Goal: Find specific page/section: Find specific page/section

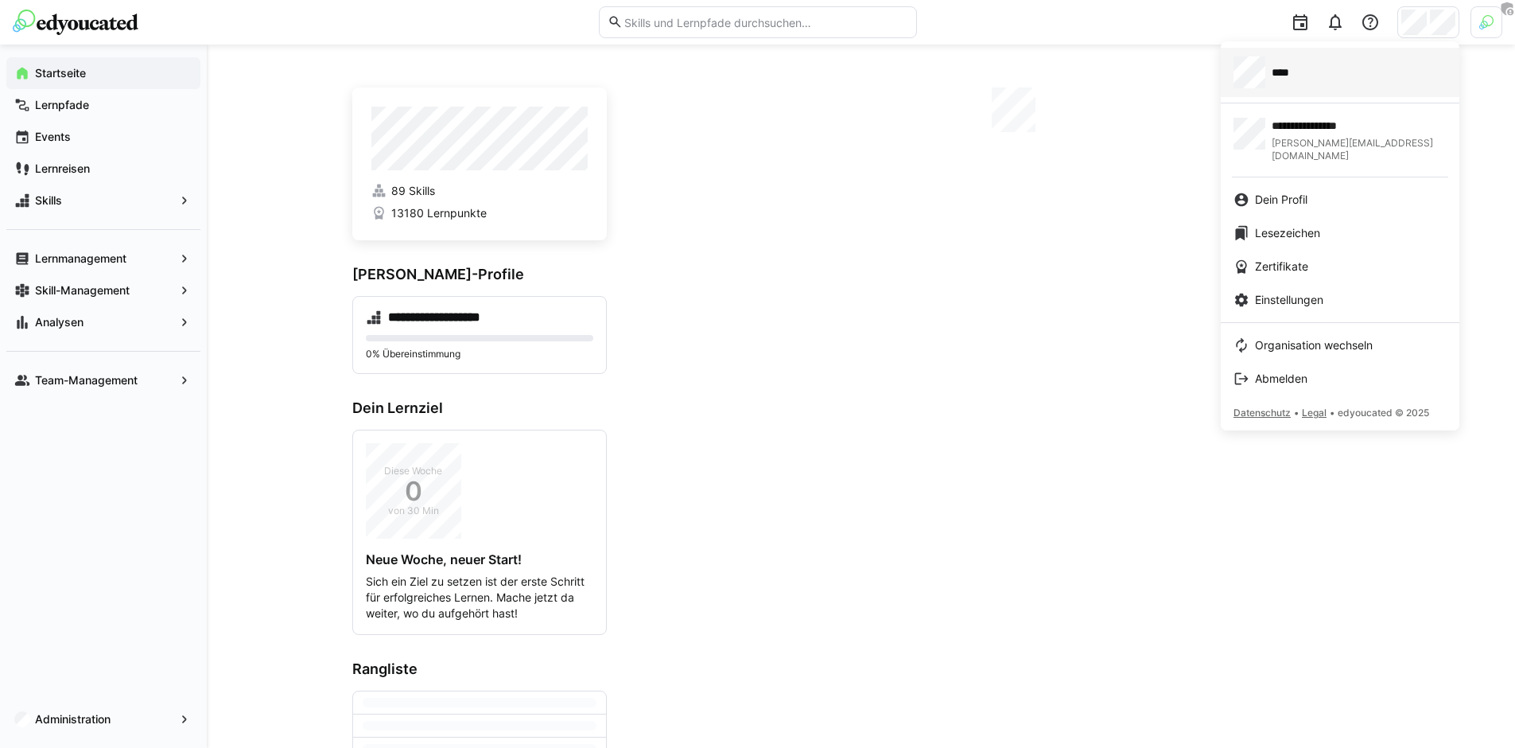
click at [1293, 65] on span "****" at bounding box center [1288, 72] width 33 height 16
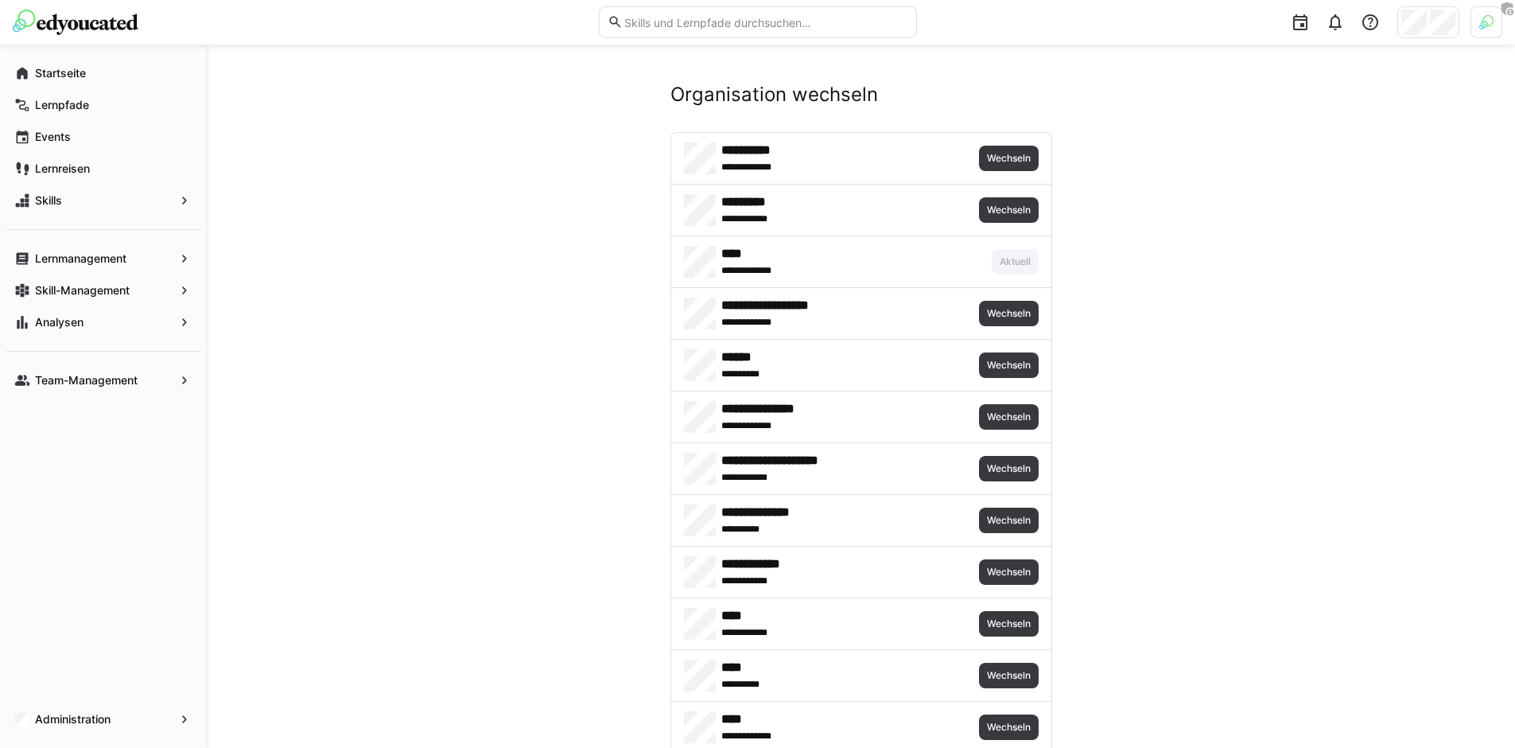
scroll to position [1912, 0]
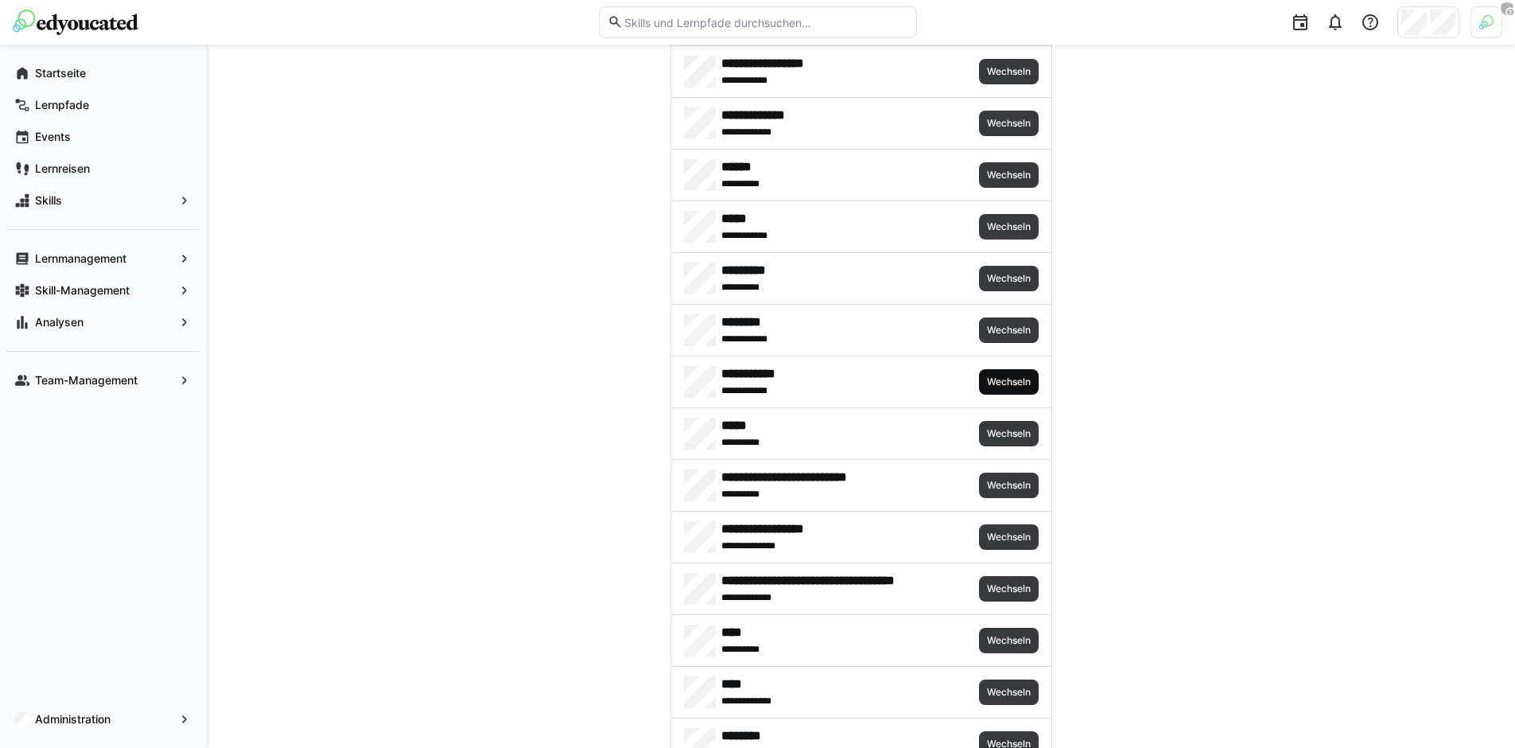
click at [999, 380] on span "Wechseln" at bounding box center [1009, 381] width 47 height 13
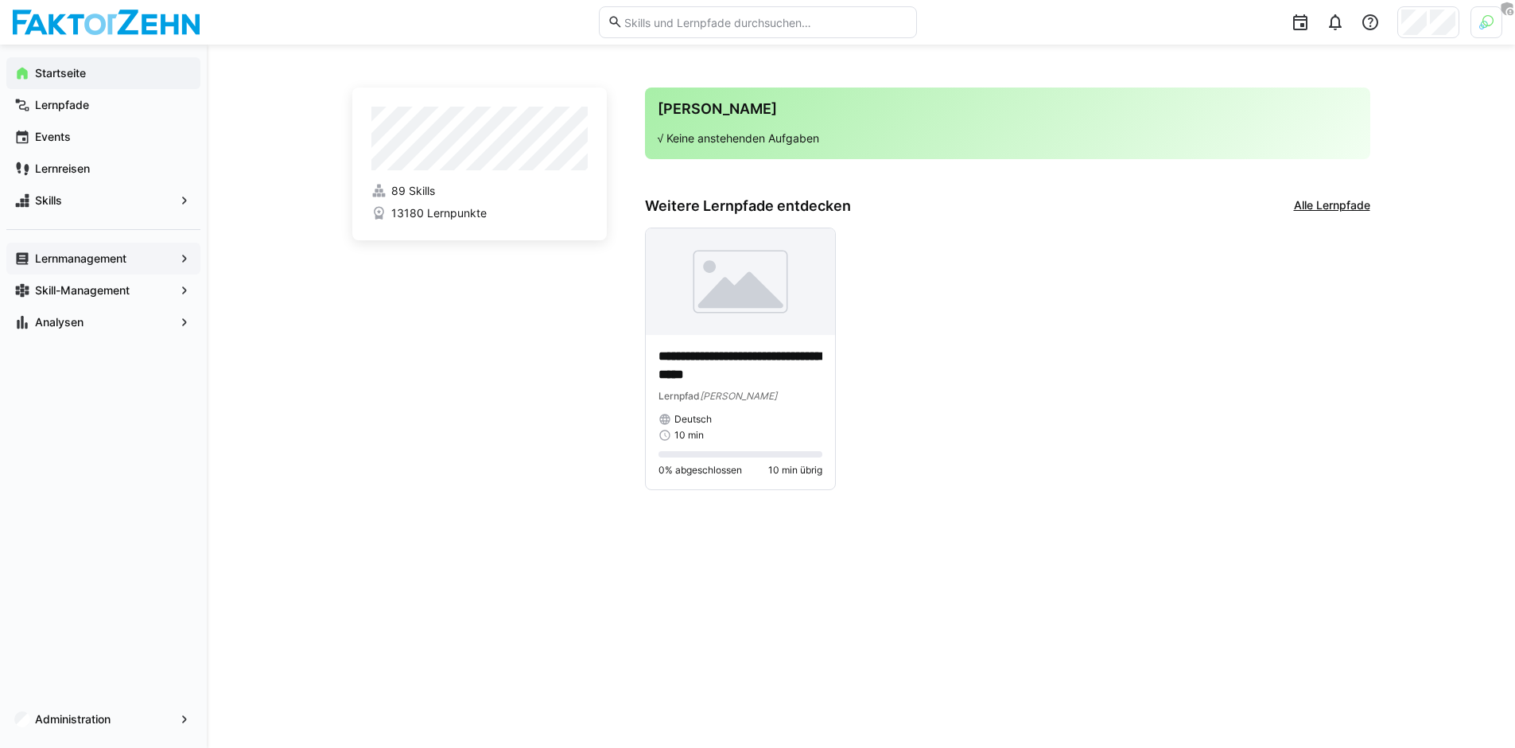
click at [0, 0] on app-navigation-label "Lernmanagement" at bounding box center [0, 0] width 0 height 0
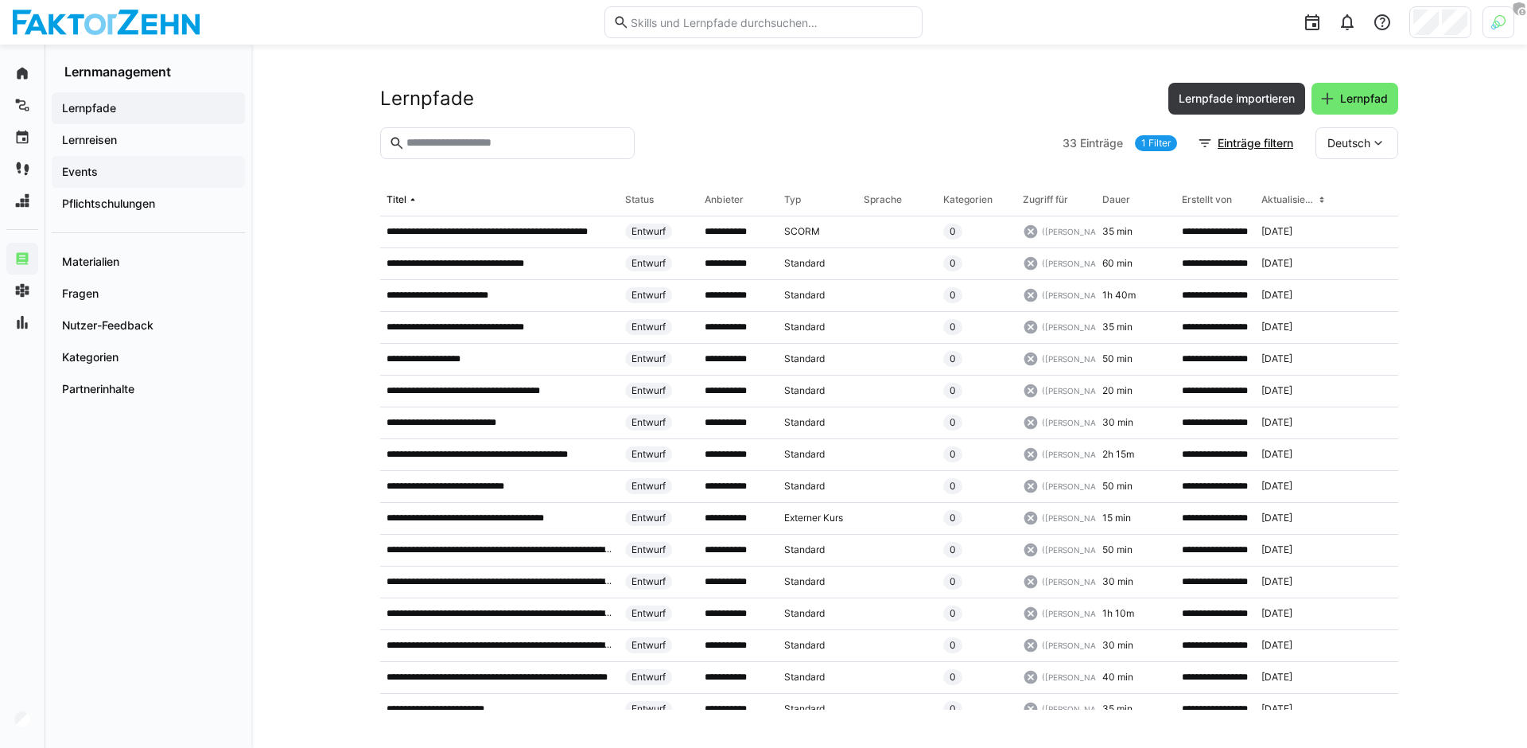
click at [150, 177] on span "Events" at bounding box center [148, 172] width 177 height 16
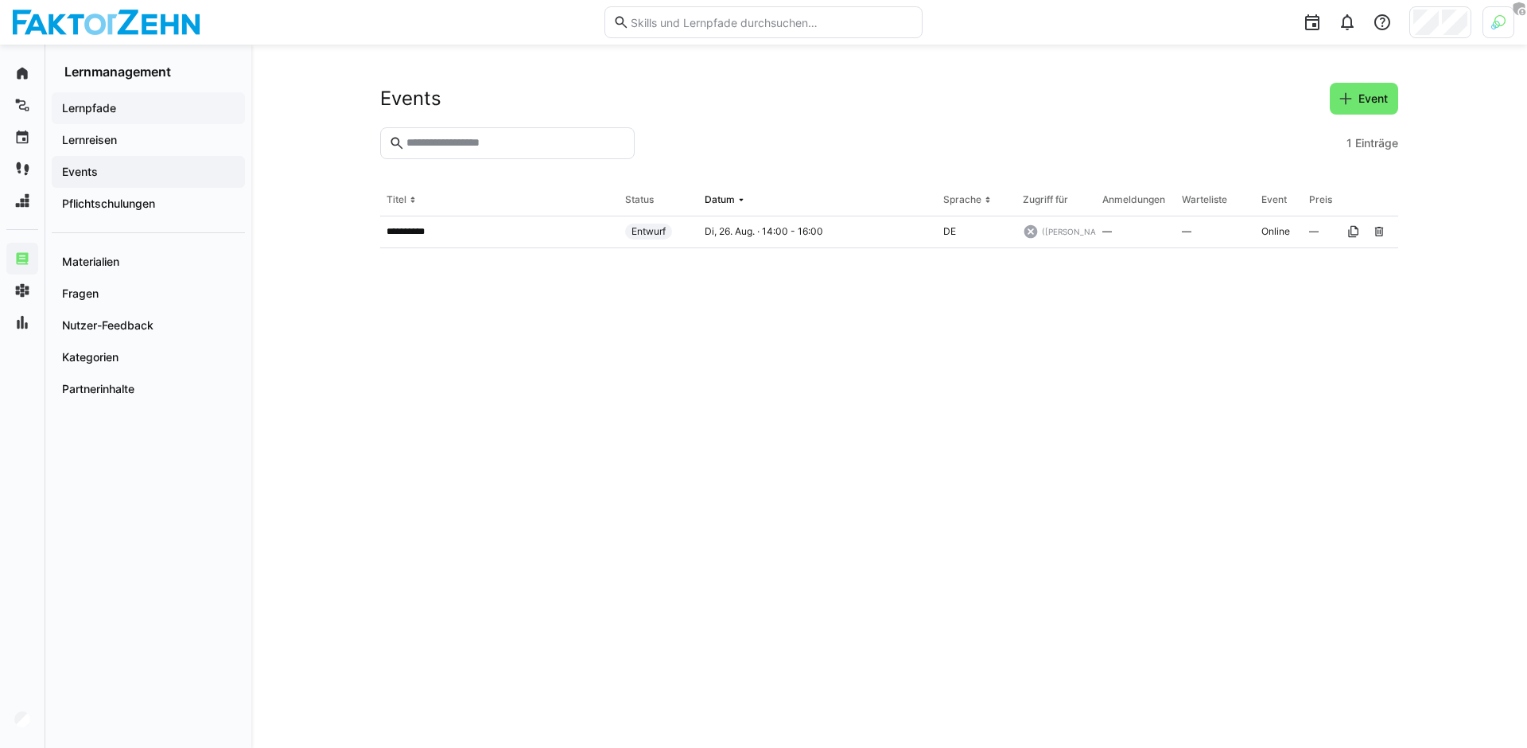
click at [125, 111] on span "Lernpfade" at bounding box center [148, 108] width 177 height 16
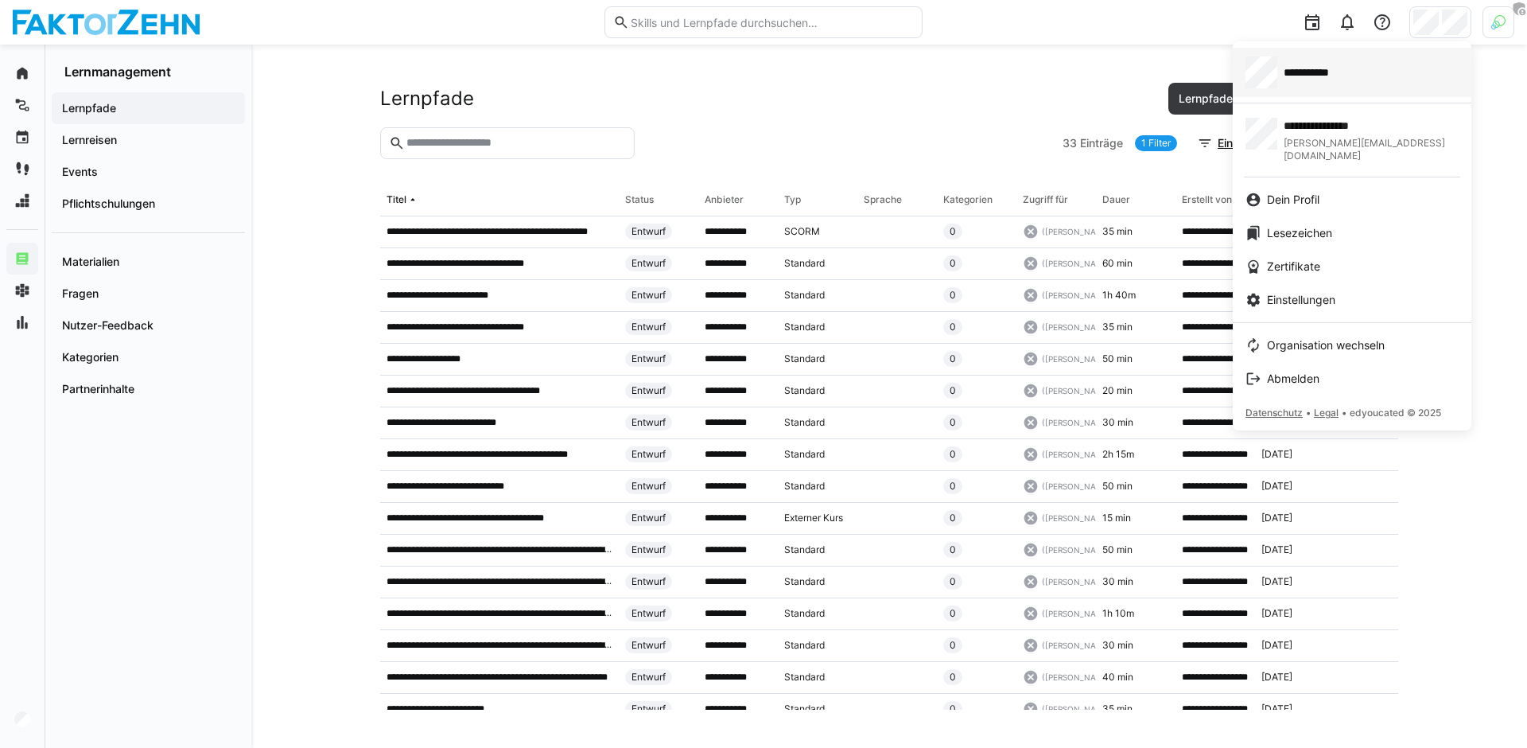
click at [1348, 76] on span "**********" at bounding box center [1316, 72] width 64 height 16
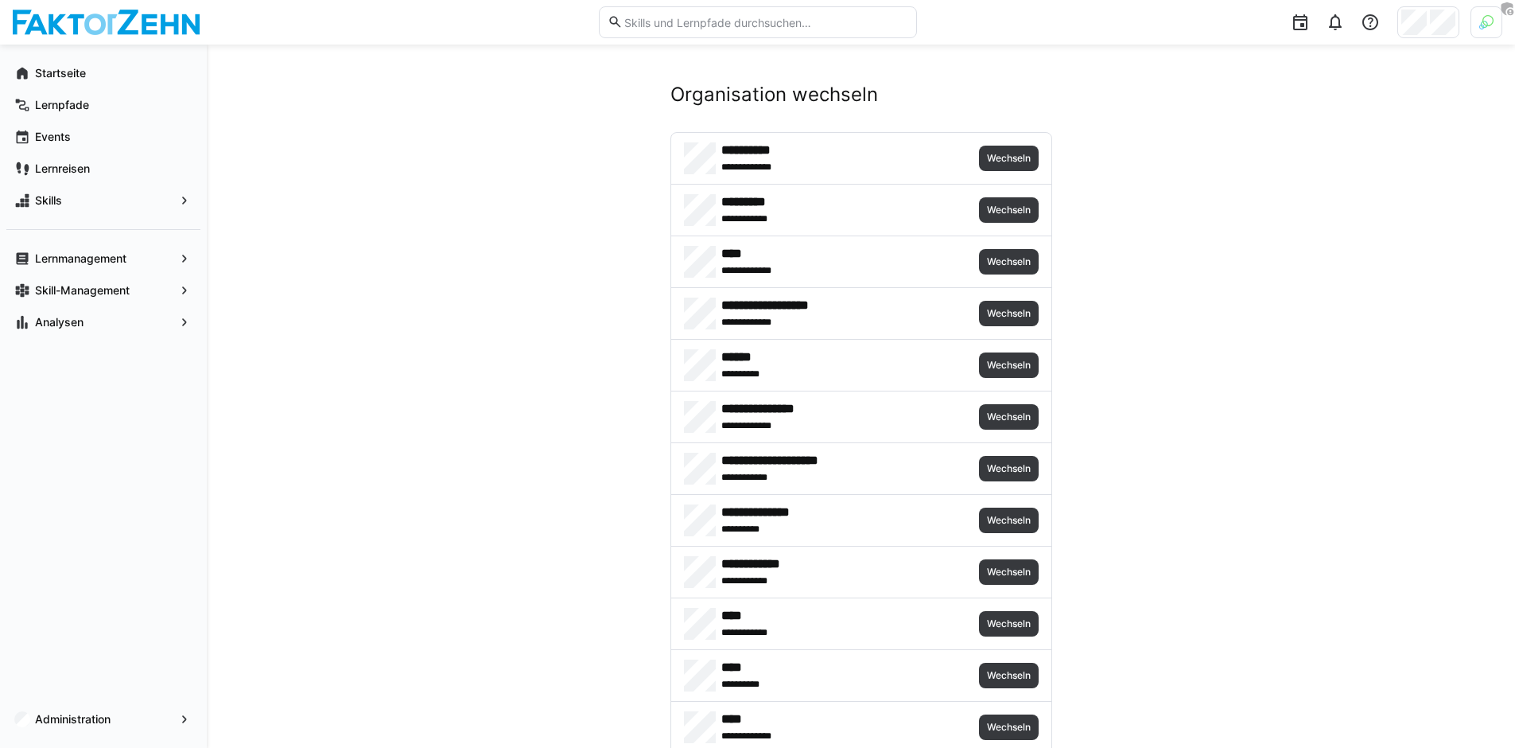
click at [1502, 19] on header at bounding box center [757, 22] width 1515 height 45
click at [1488, 37] on div at bounding box center [1487, 22] width 32 height 32
click at [1278, 189] on div "Staff-Modus ist nicht aktiv . Aktivieren" at bounding box center [1385, 178] width 235 height 60
click at [1297, 189] on span "Aktivieren" at bounding box center [1311, 187] width 49 height 13
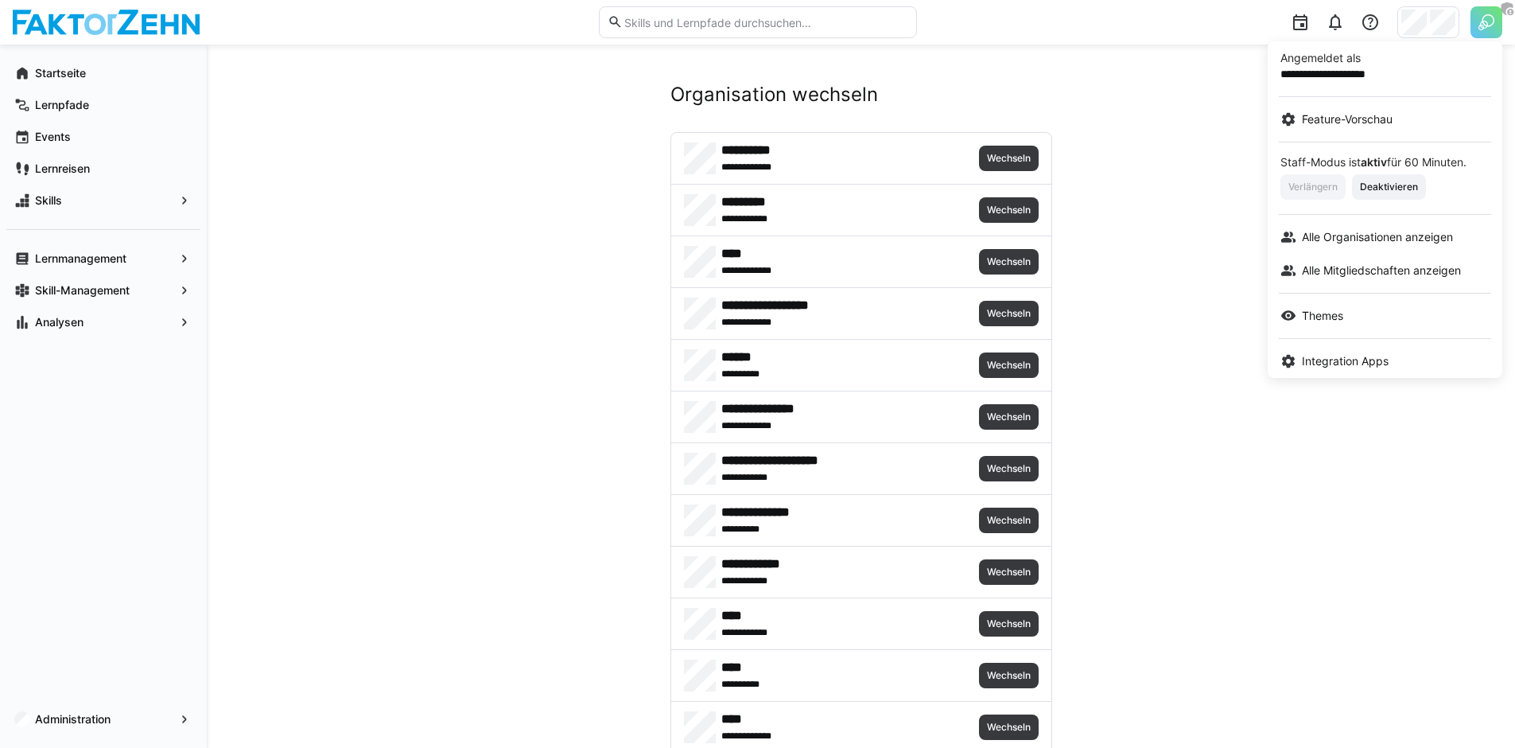
click at [1422, 25] on div at bounding box center [757, 374] width 1515 height 748
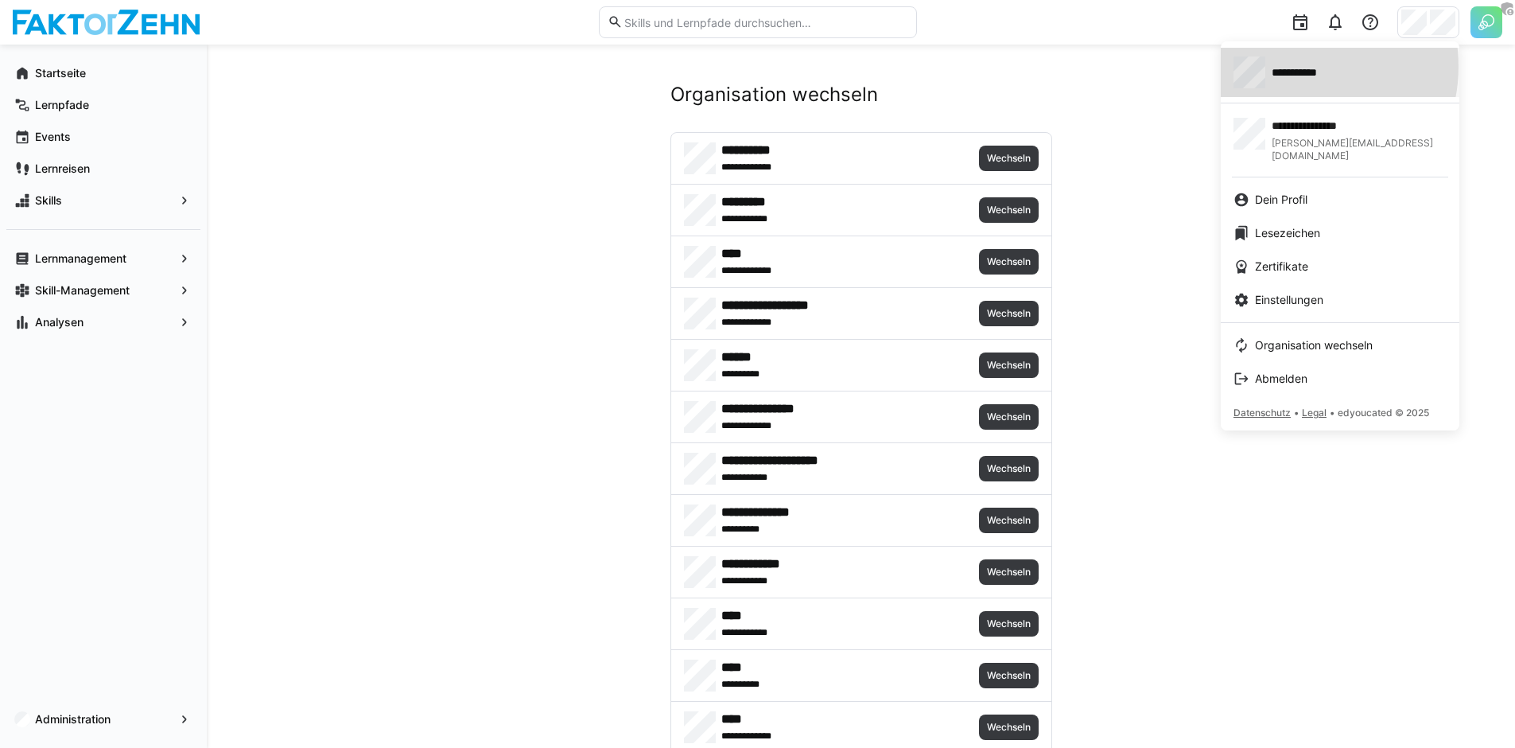
click at [1297, 66] on span "**********" at bounding box center [1304, 72] width 64 height 16
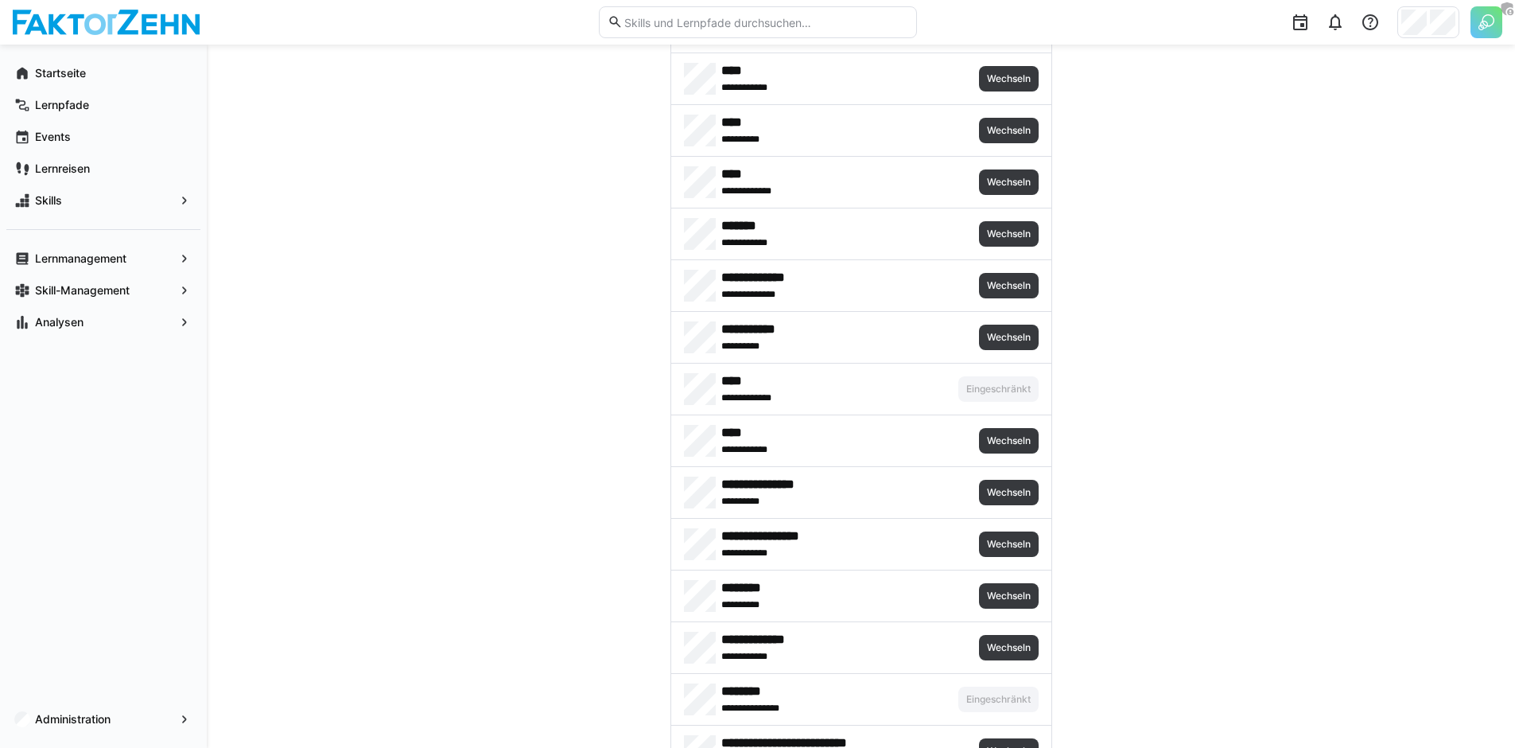
scroll to position [547, 0]
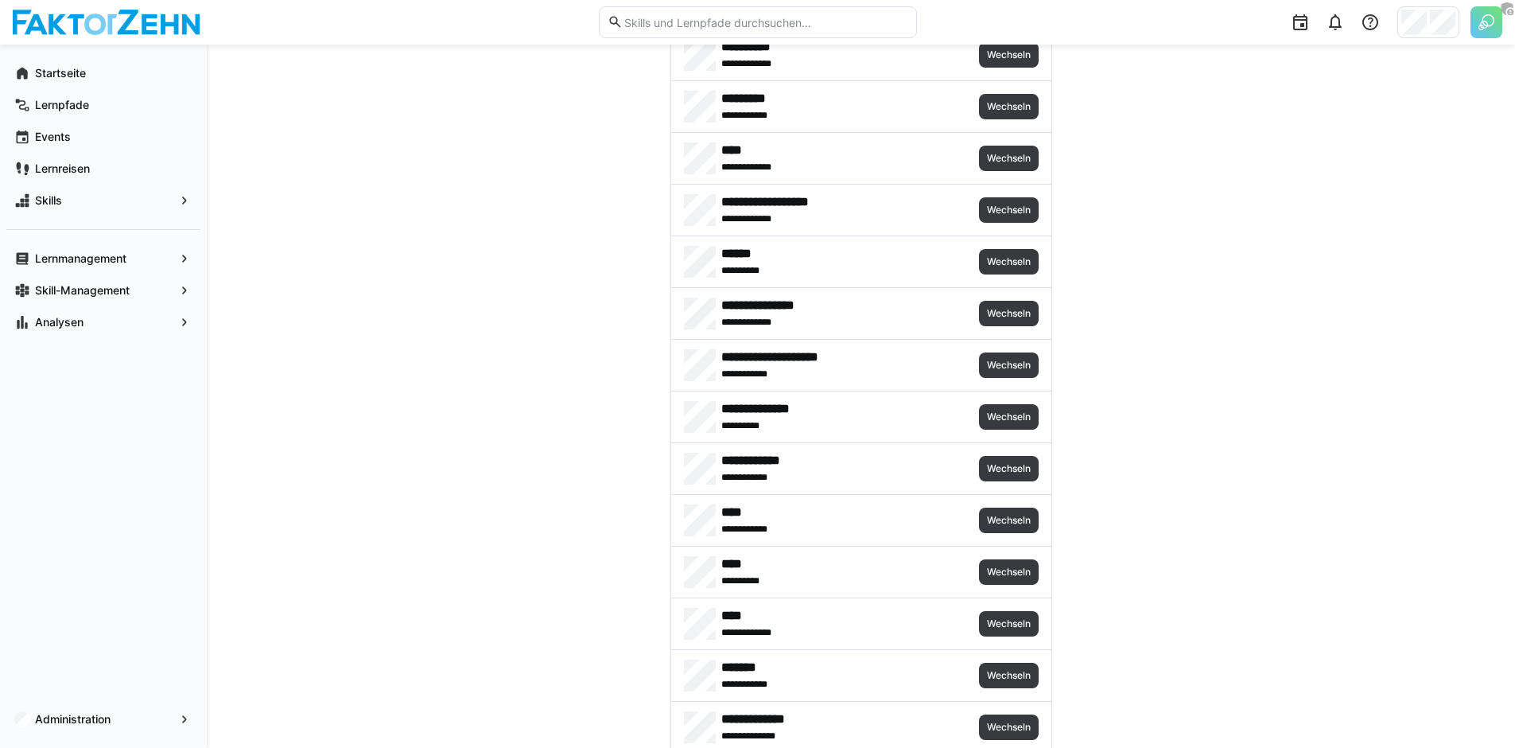
scroll to position [862, 0]
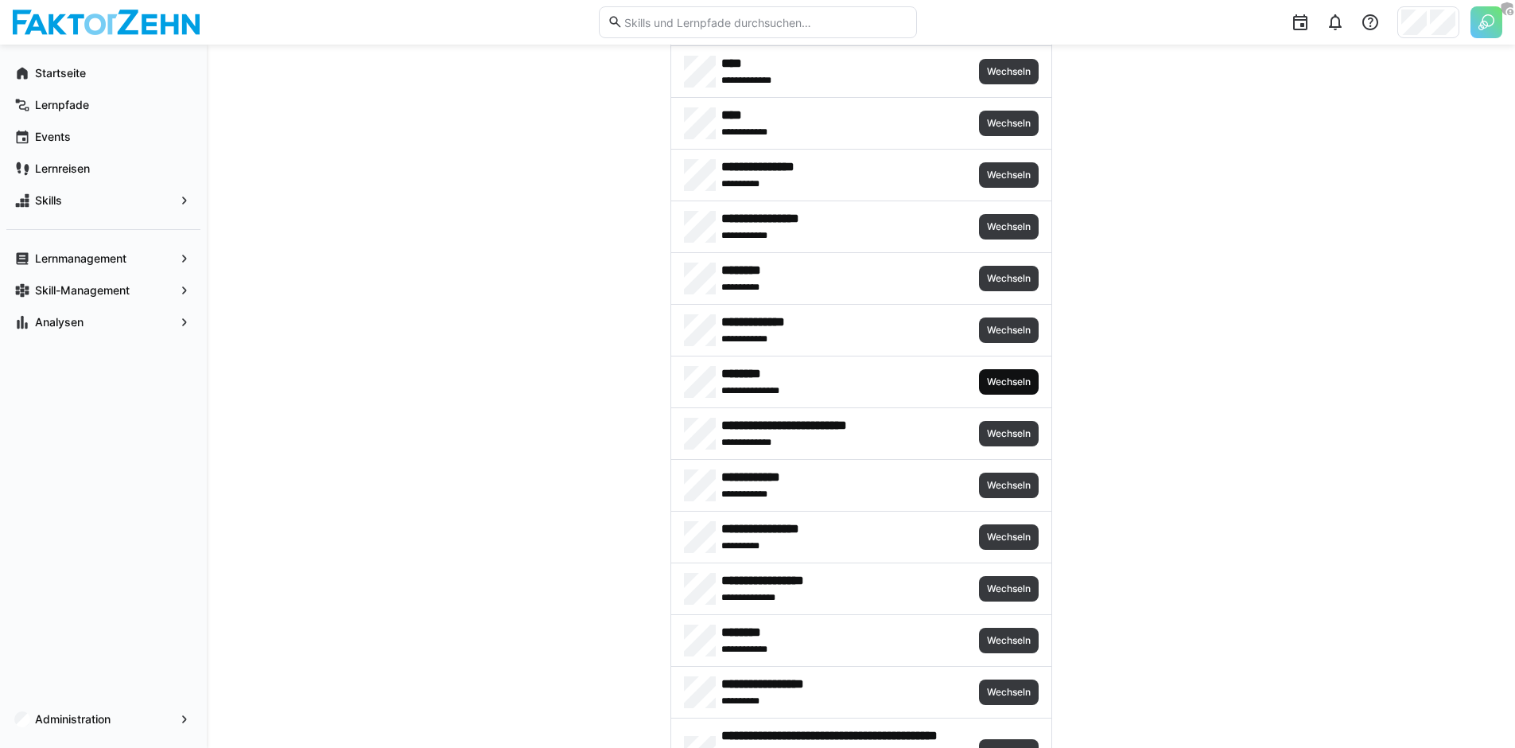
click at [1002, 383] on span "Wechseln" at bounding box center [1009, 381] width 47 height 13
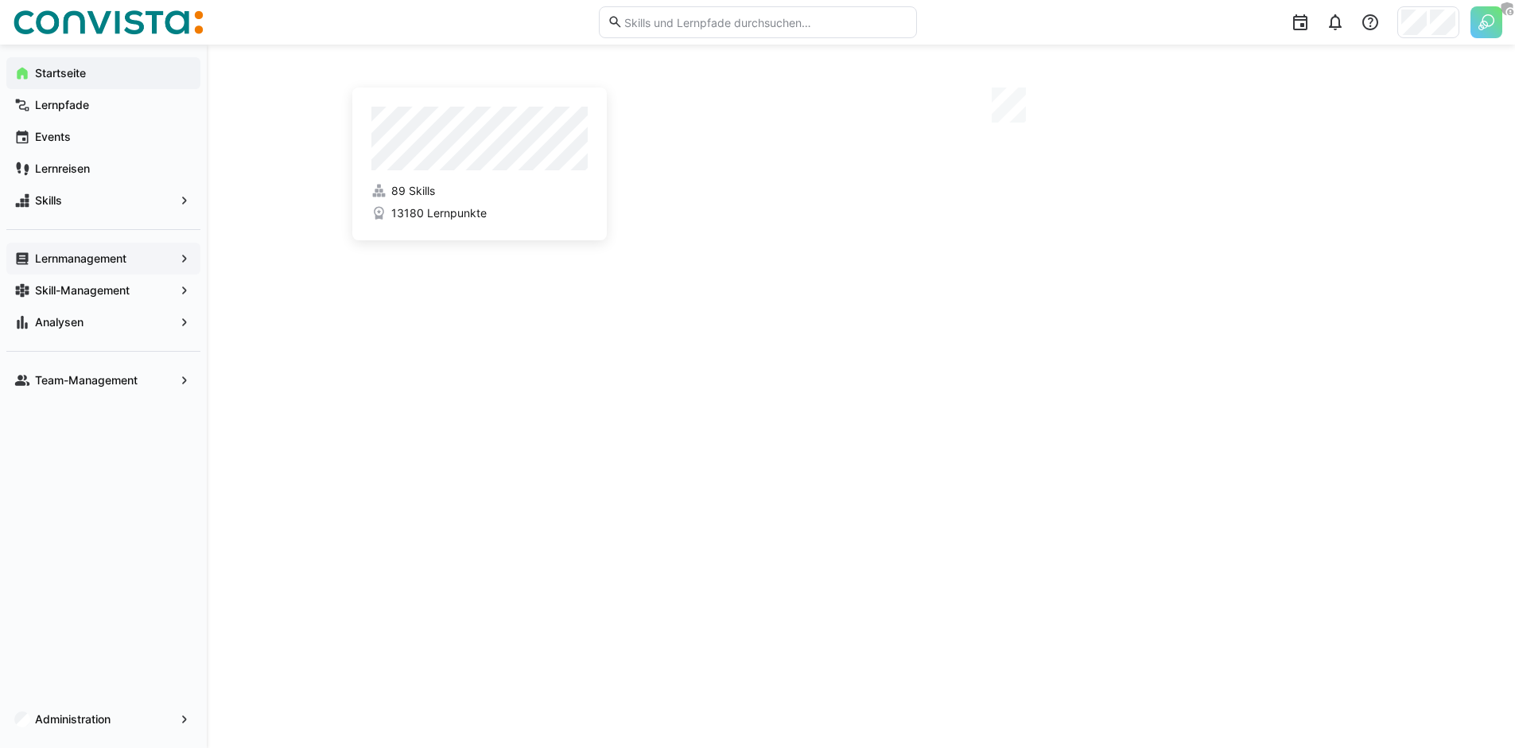
click at [115, 266] on div "Lernmanagement" at bounding box center [103, 259] width 194 height 32
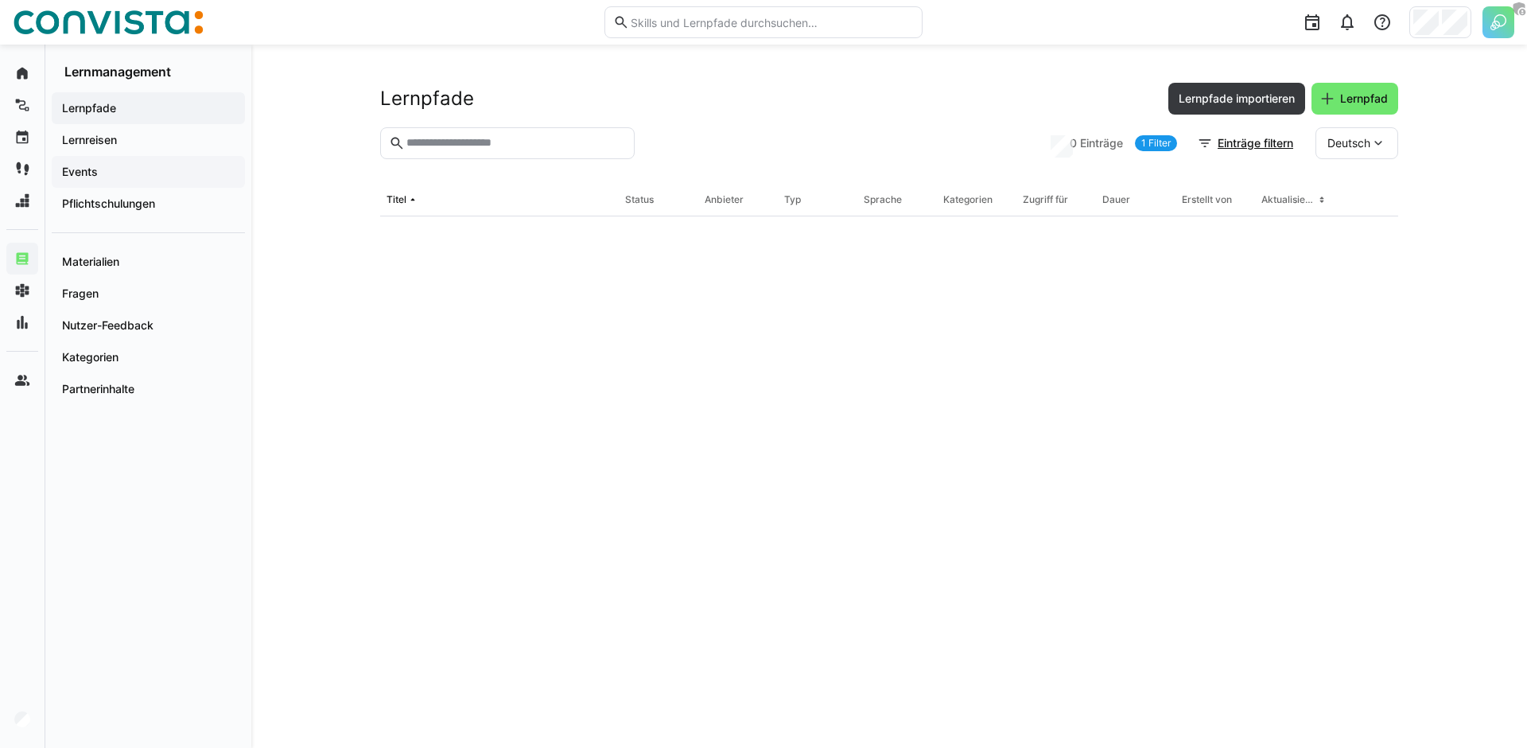
click at [159, 176] on span "Events" at bounding box center [148, 172] width 177 height 16
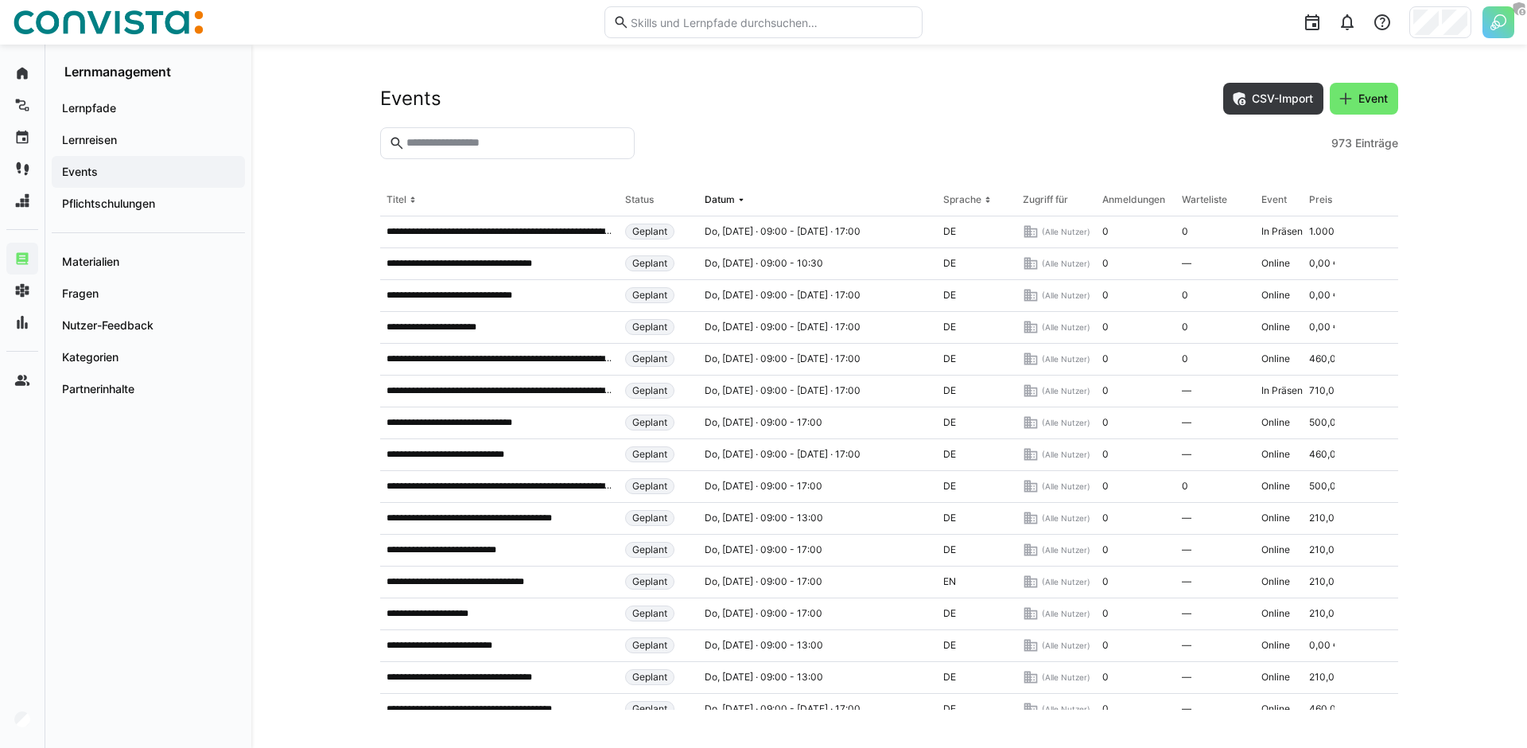
click at [1356, 138] on span "Einträge" at bounding box center [1377, 143] width 43 height 16
click at [1336, 144] on span "973" at bounding box center [1342, 143] width 21 height 16
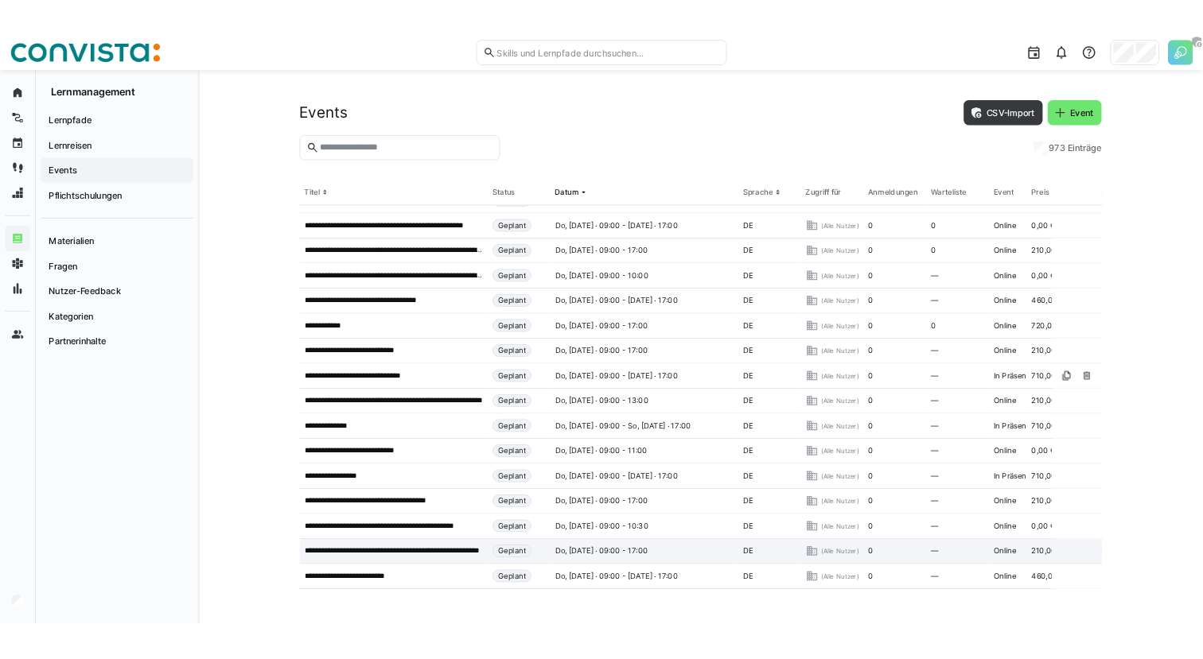
scroll to position [2697, 0]
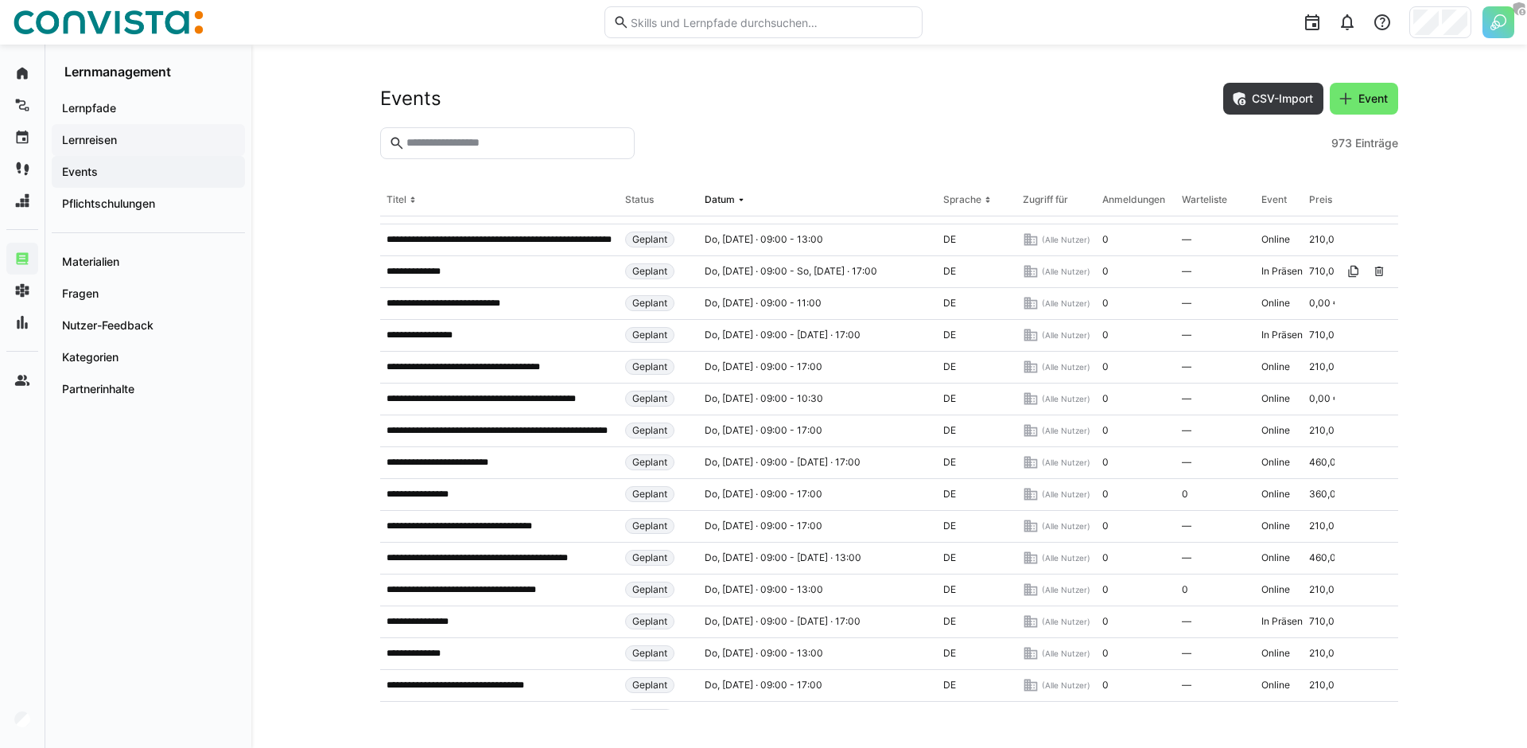
click at [141, 137] on span "Lernreisen" at bounding box center [148, 140] width 177 height 16
